Goal: Transaction & Acquisition: Purchase product/service

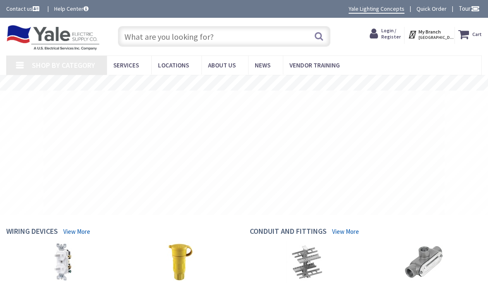
type input "[PERSON_NAME][GEOGRAPHIC_DATA], S [STREET_ADDRESS]"
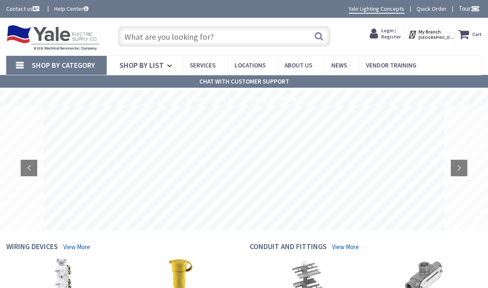
click at [279, 39] on input "text" at bounding box center [224, 36] width 213 height 21
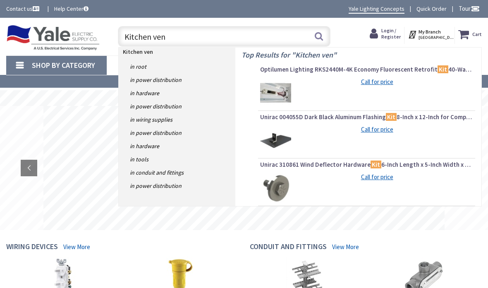
type input "Kitchen vent"
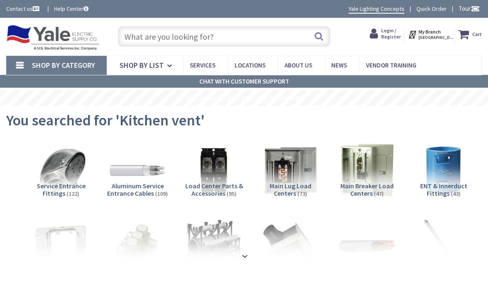
click at [155, 38] on input "text" at bounding box center [224, 36] width 213 height 21
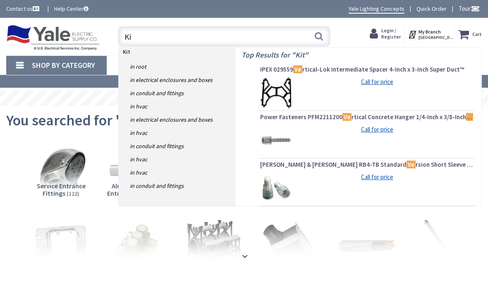
type input "K"
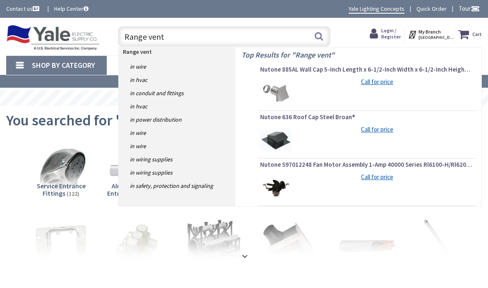
click at [173, 39] on input "Range vent" at bounding box center [224, 36] width 213 height 21
type input "R"
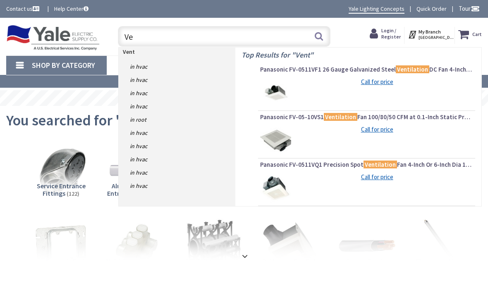
type input "V"
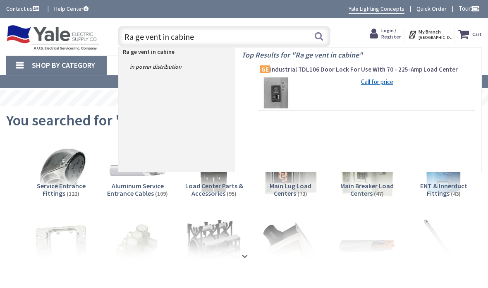
type input "Ra ge vent in cabinet"
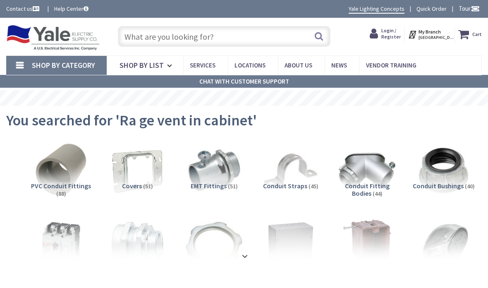
click at [137, 39] on input "text" at bounding box center [224, 36] width 213 height 21
click at [74, 62] on span "Shop By Category" at bounding box center [63, 65] width 63 height 10
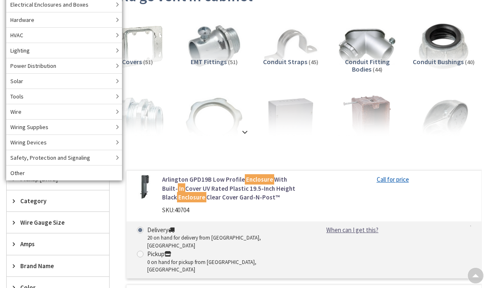
scroll to position [131, 0]
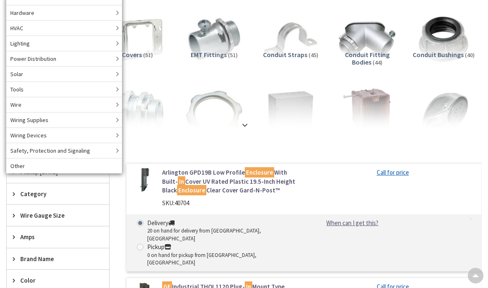
click at [14, 194] on icon at bounding box center [16, 194] width 6 height 6
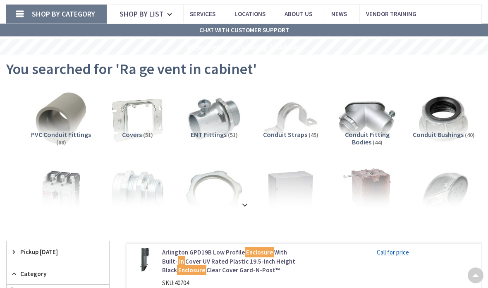
scroll to position [0, 0]
